Goal: Transaction & Acquisition: Book appointment/travel/reservation

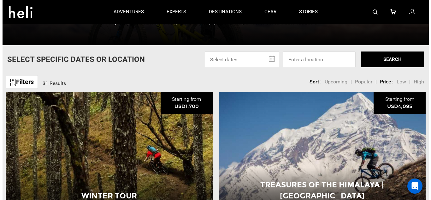
scroll to position [95, 0]
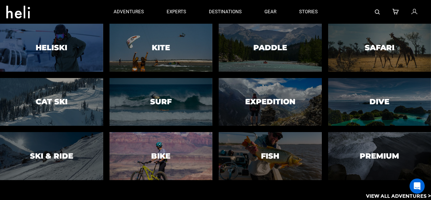
click at [159, 153] on h3 "Bike" at bounding box center [160, 156] width 19 height 8
